Goal: Information Seeking & Learning: Learn about a topic

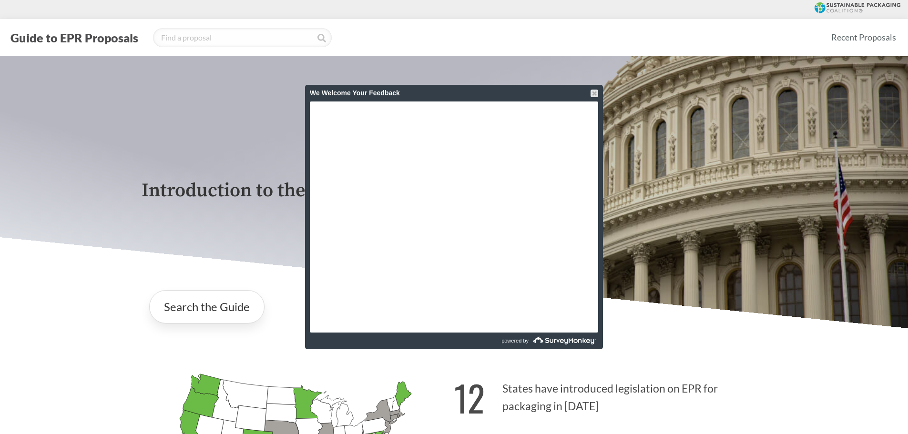
scroll to position [531, 0]
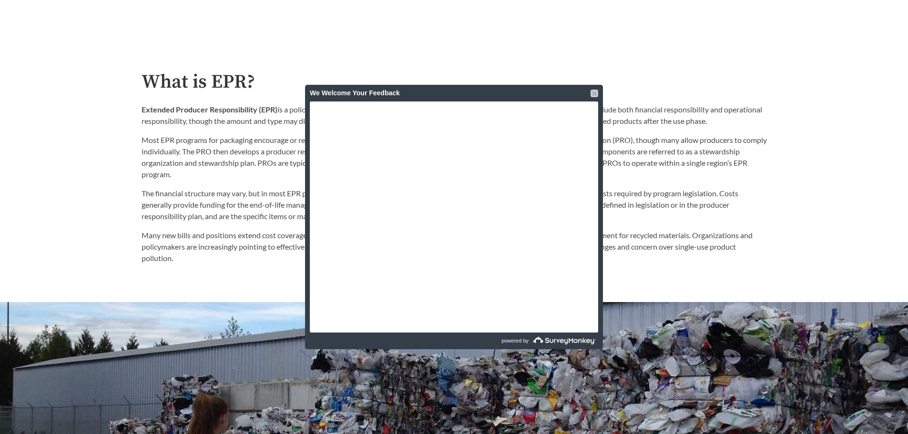
click at [595, 91] on div at bounding box center [595, 94] width 8 height 8
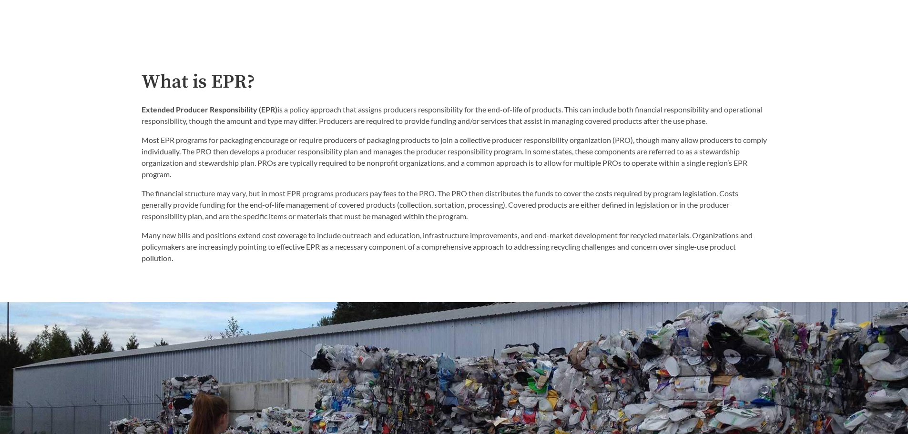
drag, startPoint x: 218, startPoint y: 263, endPoint x: 213, endPoint y: 263, distance: 5.7
click at [213, 263] on p "Many new bills and positions extend cost coverage to include outreach and educa…" at bounding box center [454, 247] width 625 height 34
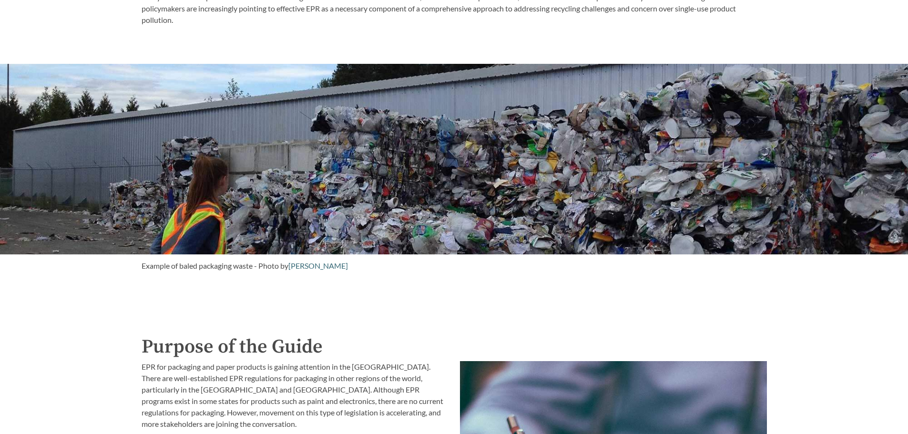
scroll to position [960, 0]
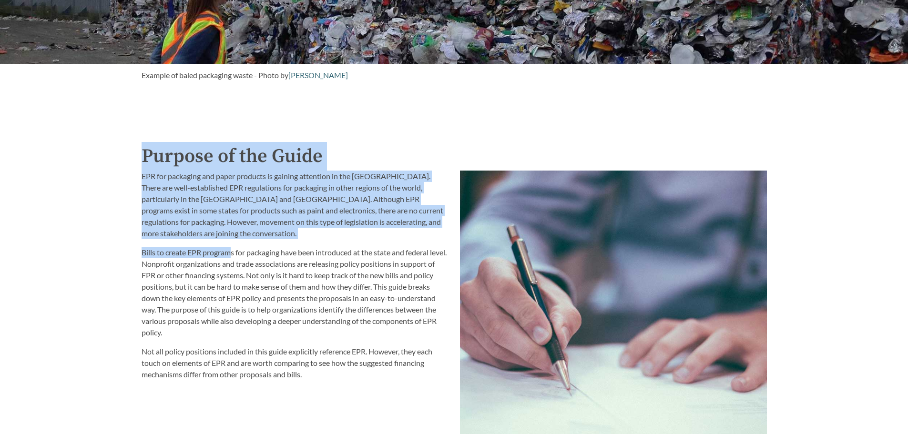
drag, startPoint x: 228, startPoint y: 240, endPoint x: 131, endPoint y: 169, distance: 120.7
click at [131, 169] on div "Introduction to the Guide for EPR Proposals Search the Guide [US_STATE] Introdu…" at bounding box center [454, 278] width 908 height 2364
click at [232, 237] on p "EPR for packaging and paper products is gaining attention in the [GEOGRAPHIC_DA…" at bounding box center [295, 205] width 307 height 69
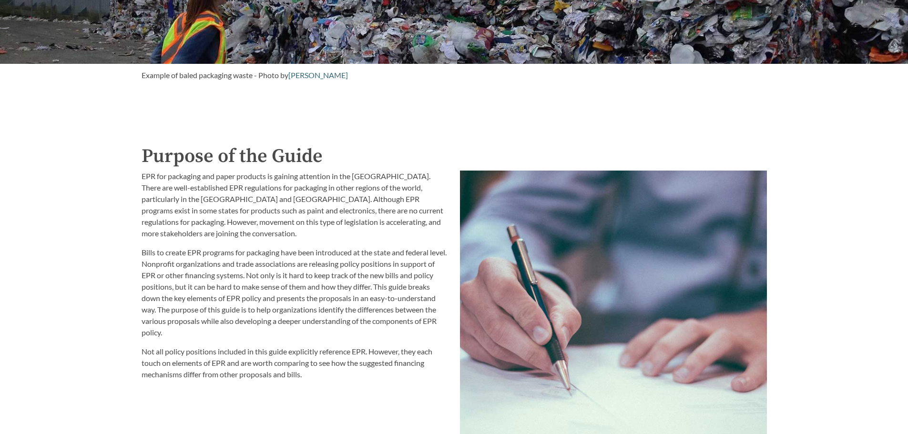
drag, startPoint x: 233, startPoint y: 236, endPoint x: 202, endPoint y: 239, distance: 30.7
click at [202, 239] on p "EPR for packaging and paper products is gaining attention in the [GEOGRAPHIC_DA…" at bounding box center [295, 205] width 307 height 69
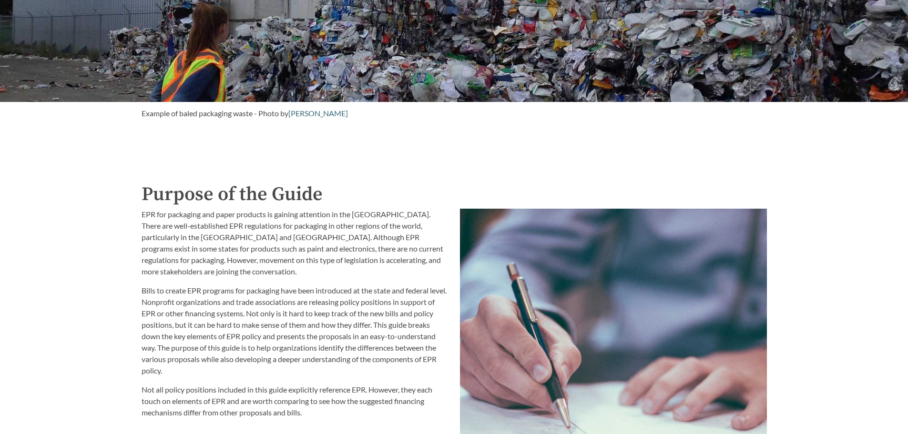
scroll to position [1008, 0]
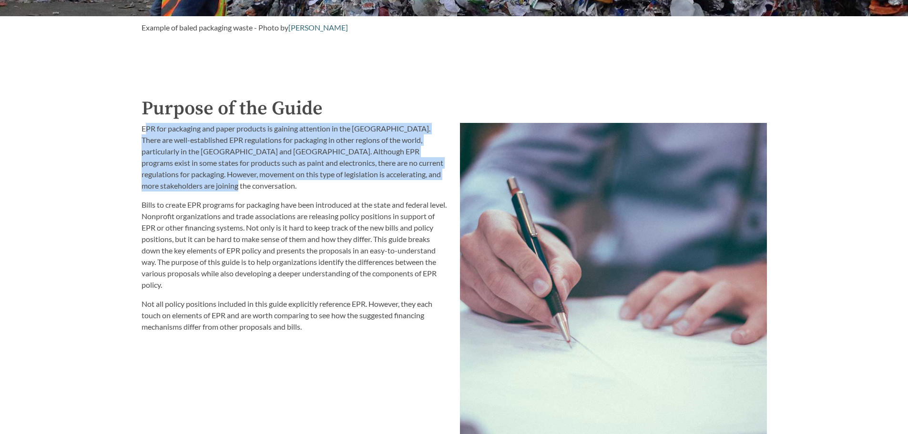
drag, startPoint x: 235, startPoint y: 187, endPoint x: 146, endPoint y: 131, distance: 104.6
click at [146, 131] on p "EPR for packaging and paper products is gaining attention in the [GEOGRAPHIC_DA…" at bounding box center [295, 157] width 307 height 69
click at [207, 183] on p "EPR for packaging and paper products is gaining attention in the [GEOGRAPHIC_DA…" at bounding box center [295, 157] width 307 height 69
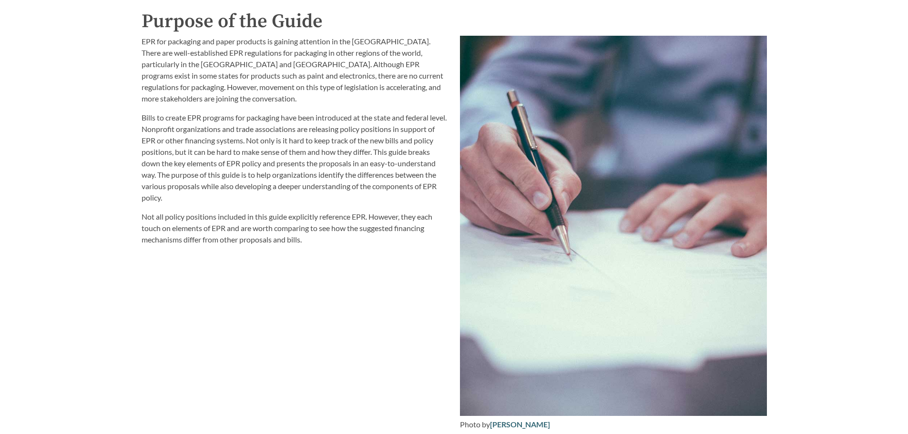
scroll to position [1103, 0]
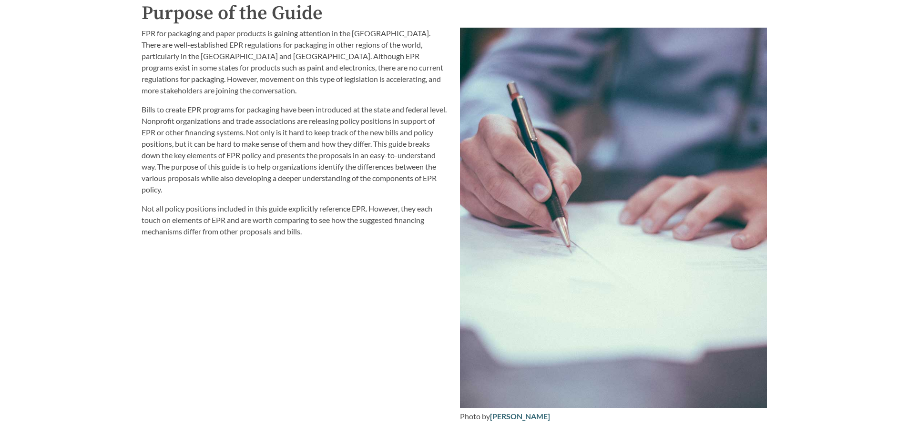
click at [342, 65] on p "EPR for packaging and paper products is gaining attention in the [GEOGRAPHIC_DA…" at bounding box center [295, 62] width 307 height 69
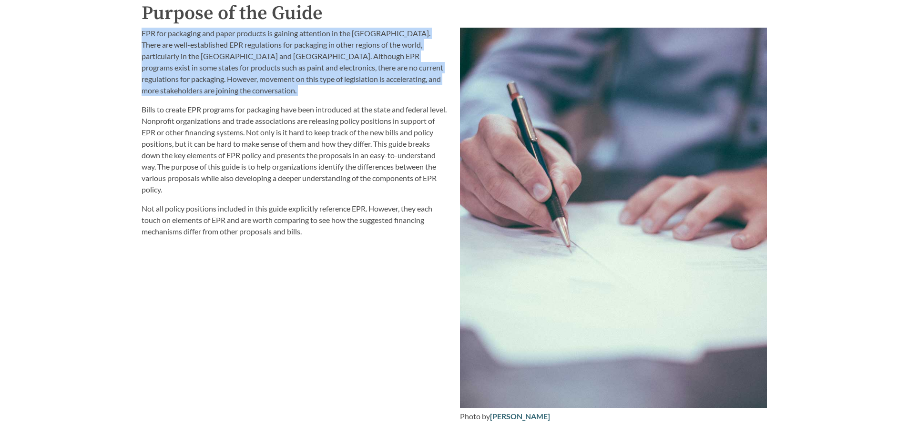
click at [342, 65] on p "EPR for packaging and paper products is gaining attention in the [GEOGRAPHIC_DA…" at bounding box center [295, 62] width 307 height 69
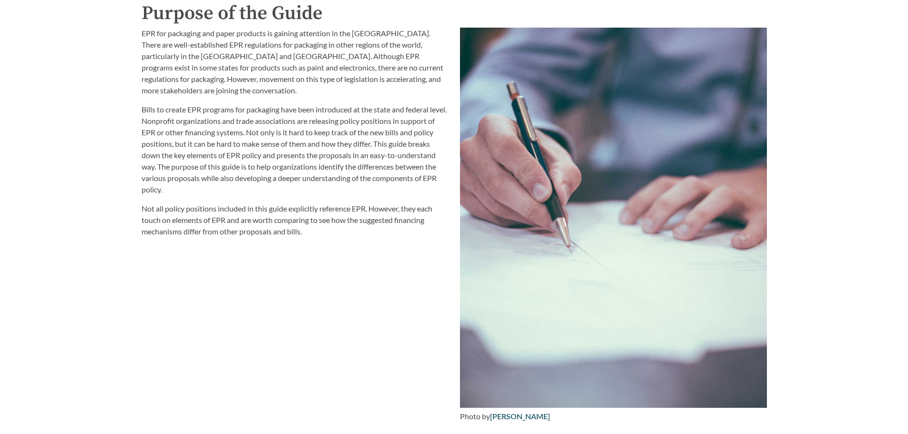
click at [287, 162] on p "Bills to create EPR programs for packaging have been introduced at the state an…" at bounding box center [295, 150] width 307 height 92
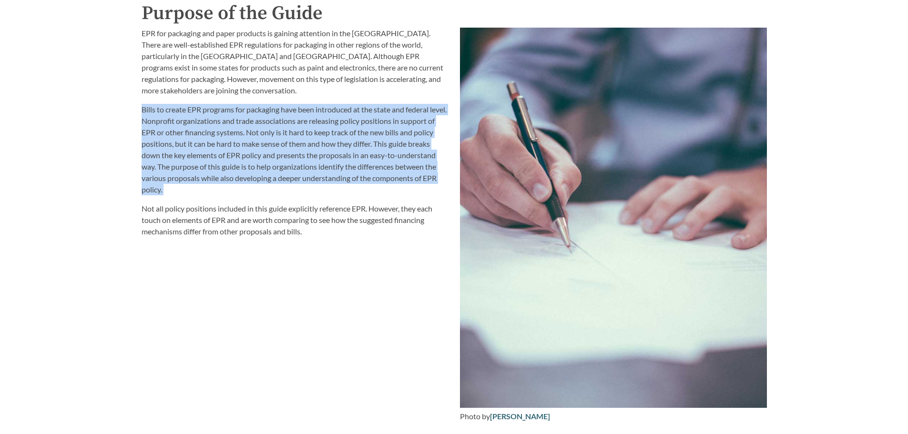
click at [288, 162] on p "Bills to create EPR programs for packaging have been introduced at the state an…" at bounding box center [295, 150] width 307 height 92
